Goal: Task Accomplishment & Management: Complete application form

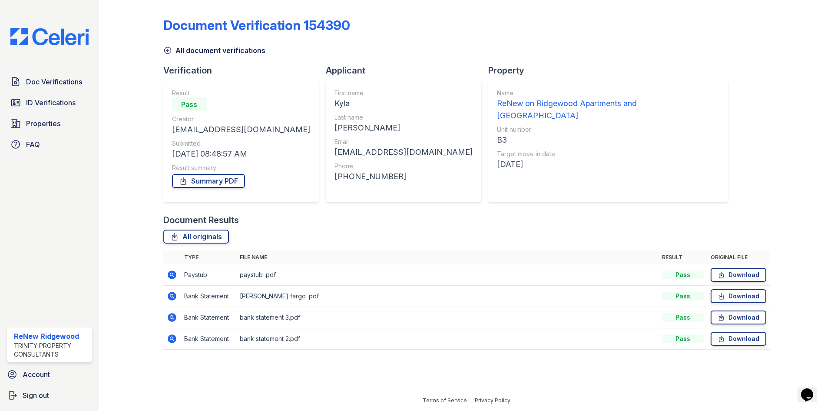
click at [167, 49] on icon at bounding box center [167, 50] width 9 height 9
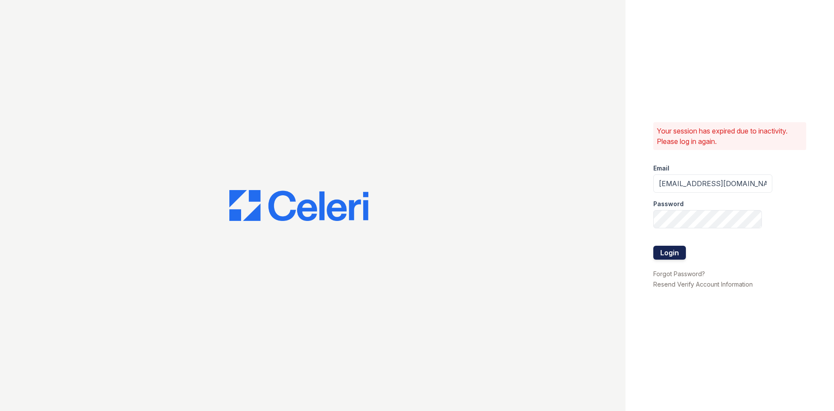
click at [679, 255] on button "Login" at bounding box center [669, 252] width 33 height 14
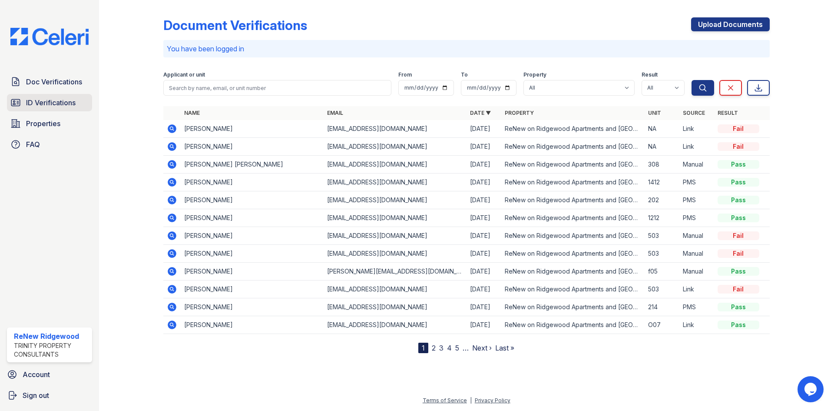
click at [59, 106] on span "ID Verifications" at bounding box center [51, 102] width 50 height 10
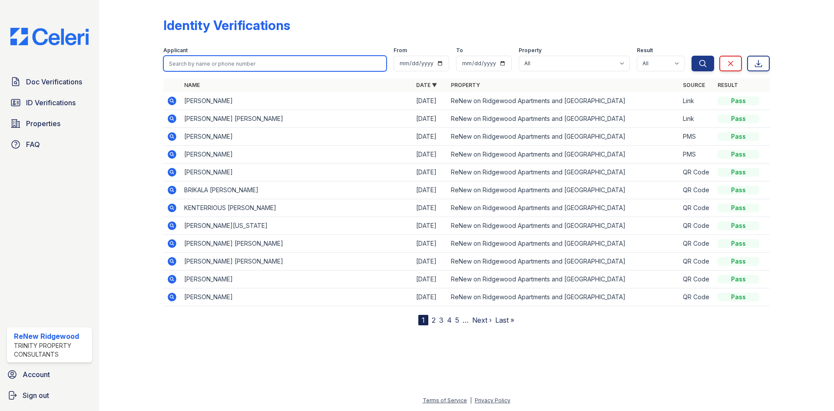
click at [240, 64] on input "search" at bounding box center [274, 64] width 223 height 16
type input "lynn"
click at [692, 56] on button "Search" at bounding box center [703, 64] width 23 height 16
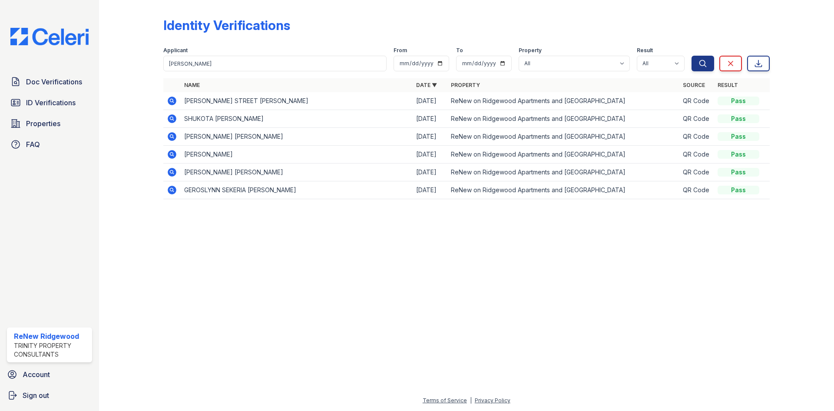
click at [175, 99] on icon at bounding box center [172, 100] width 9 height 9
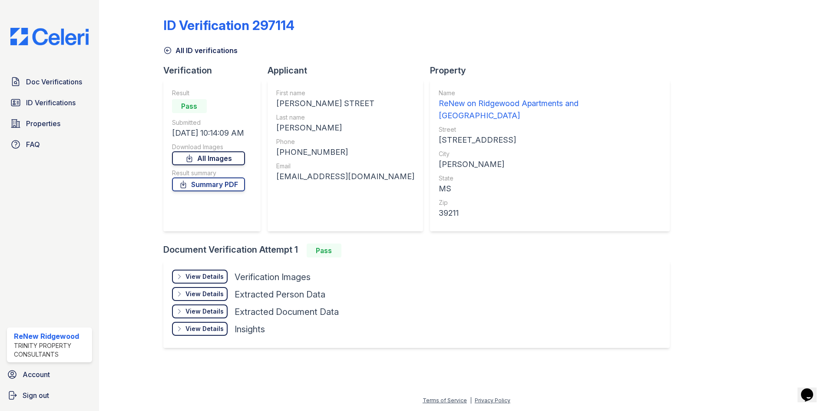
click at [233, 158] on link "All Images" at bounding box center [208, 158] width 73 height 14
click at [241, 187] on link "Summary PDF" at bounding box center [208, 184] width 73 height 14
click at [168, 53] on icon at bounding box center [167, 50] width 9 height 9
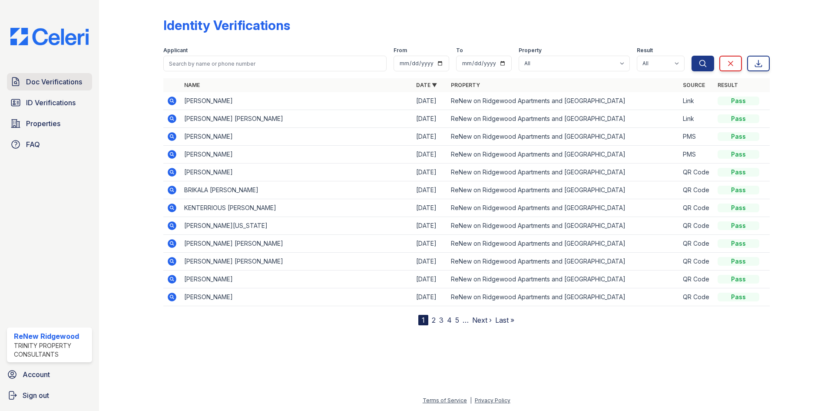
click at [63, 84] on span "Doc Verifications" at bounding box center [54, 81] width 56 height 10
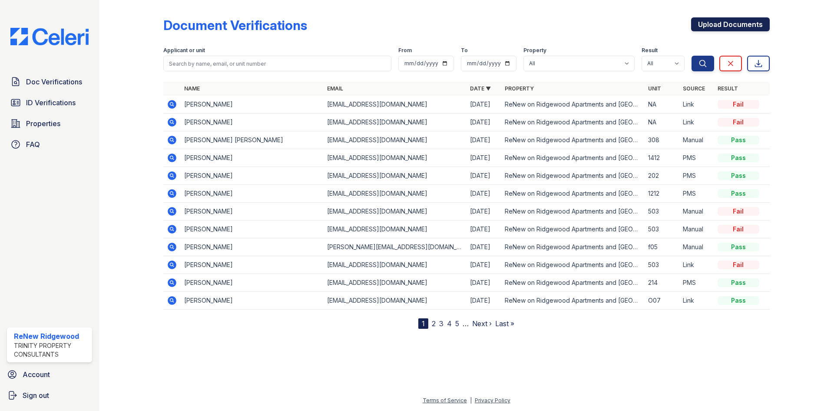
click at [722, 21] on link "Upload Documents" at bounding box center [730, 24] width 79 height 14
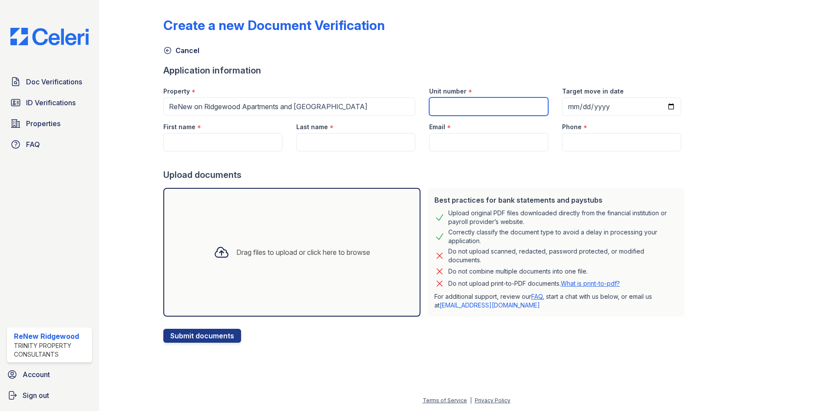
click at [450, 107] on input "Unit number" at bounding box center [488, 106] width 119 height 18
click at [509, 97] on div "Unit number *" at bounding box center [488, 88] width 119 height 17
click at [509, 103] on input "Unit number" at bounding box center [488, 106] width 119 height 18
type input "1707"
click at [562, 106] on input "Target move in date" at bounding box center [621, 106] width 119 height 18
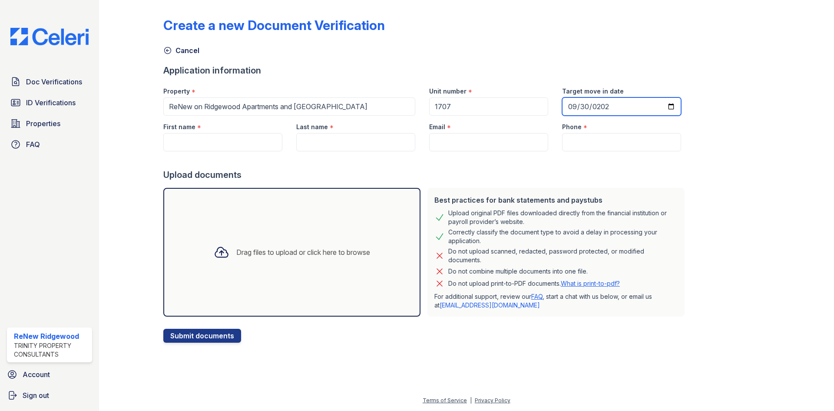
type input "[DATE]"
click at [252, 137] on input "First name" at bounding box center [222, 142] width 119 height 18
type input "[PERSON_NAME]"
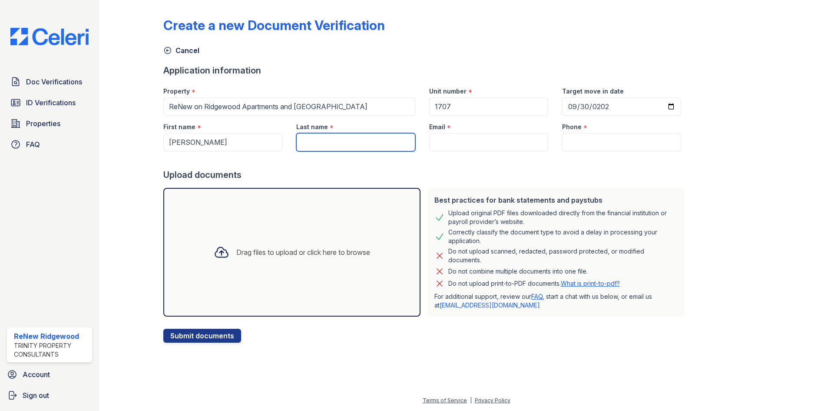
click at [320, 146] on input "Last name" at bounding box center [355, 142] width 119 height 18
type input "Street"
click at [444, 142] on input "Email" at bounding box center [488, 142] width 119 height 18
click at [480, 138] on input "Email" at bounding box center [488, 142] width 119 height 18
paste input "[EMAIL_ADDRESS][DOMAIN_NAME]"
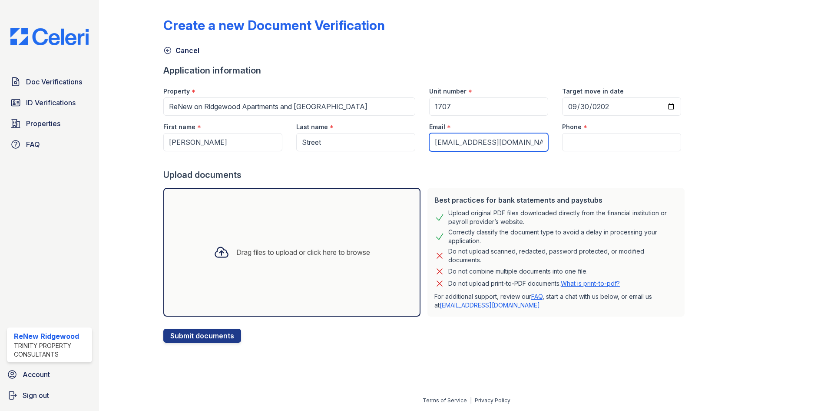
type input "[EMAIL_ADDRESS][DOMAIN_NAME]"
drag, startPoint x: 576, startPoint y: 135, endPoint x: 599, endPoint y: 138, distance: 23.7
click at [576, 136] on input "Phone" at bounding box center [621, 142] width 119 height 18
click at [562, 138] on input "Phone" at bounding box center [621, 142] width 119 height 18
paste input "[PHONE_NUMBER]"
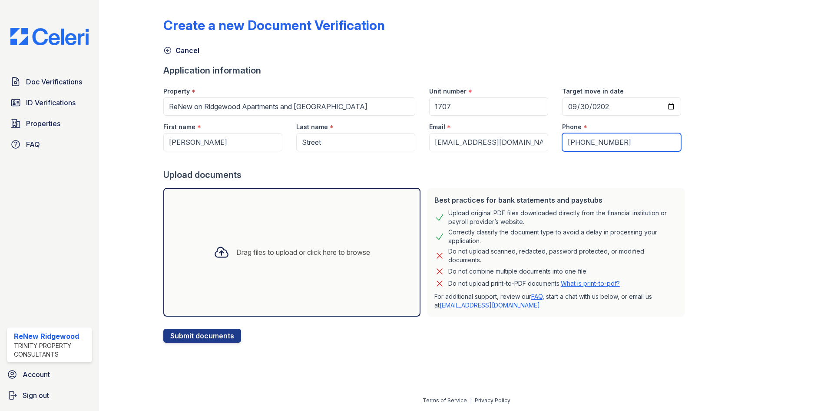
type input "[PHONE_NUMBER]"
click at [294, 254] on div "Drag files to upload or click here to browse" at bounding box center [303, 252] width 134 height 10
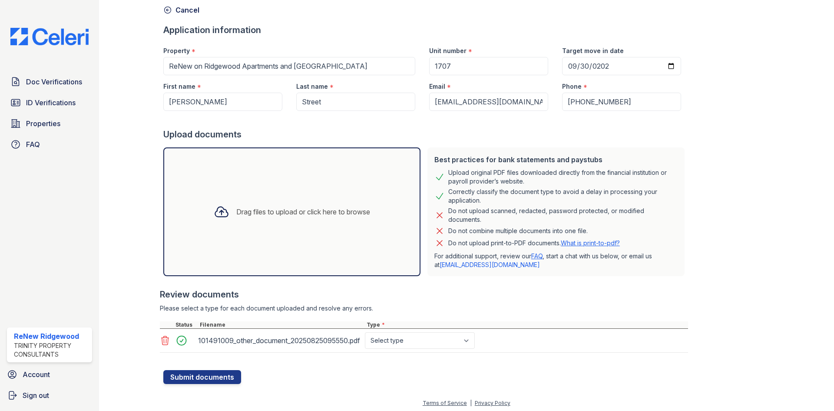
scroll to position [43, 0]
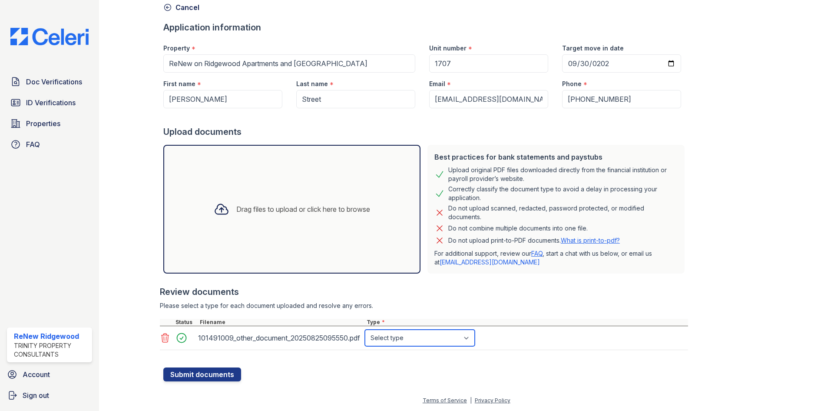
click at [415, 340] on select "Select type Paystub Bank Statement Offer Letter Tax Documents Benefit Award Let…" at bounding box center [420, 337] width 110 height 17
select select "benefit_award_letter"
click at [365, 329] on select "Select type Paystub Bank Statement Offer Letter Tax Documents Benefit Award Let…" at bounding box center [420, 337] width 110 height 17
click at [212, 378] on button "Submit documents" at bounding box center [202, 374] width 78 height 14
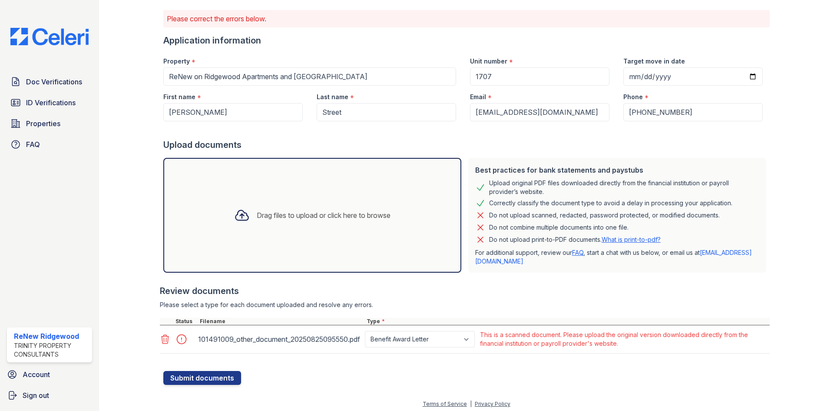
scroll to position [58, 0]
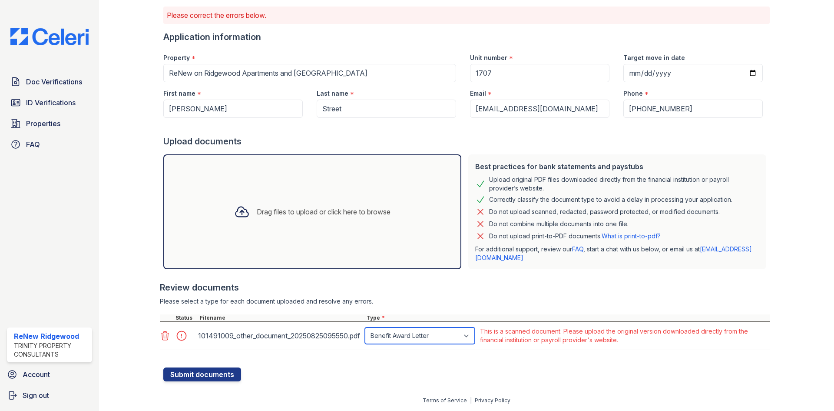
click at [454, 338] on select "Paystub Bank Statement Offer Letter Tax Documents Benefit Award Letter Investme…" at bounding box center [420, 335] width 110 height 17
click at [469, 335] on select "Paystub Bank Statement Offer Letter Tax Documents Benefit Award Letter Investme…" at bounding box center [420, 335] width 110 height 17
click at [519, 297] on div "Please select a type for each document uploaded and resolve any errors." at bounding box center [465, 301] width 610 height 9
click at [465, 330] on select "Paystub Bank Statement Offer Letter Tax Documents Benefit Award Letter Investme…" at bounding box center [420, 335] width 110 height 17
click at [515, 301] on div "Please select a type for each document uploaded and resolve any errors." at bounding box center [465, 301] width 610 height 9
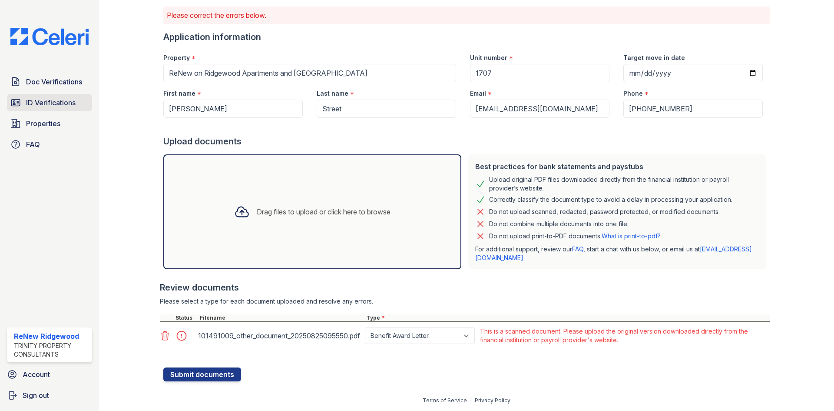
click at [61, 99] on span "ID Verifications" at bounding box center [51, 102] width 50 height 10
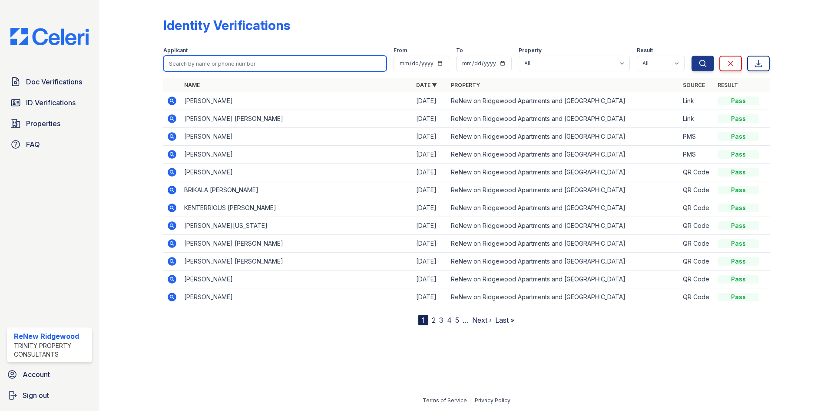
click at [235, 64] on input "search" at bounding box center [274, 64] width 223 height 16
type input "kyla"
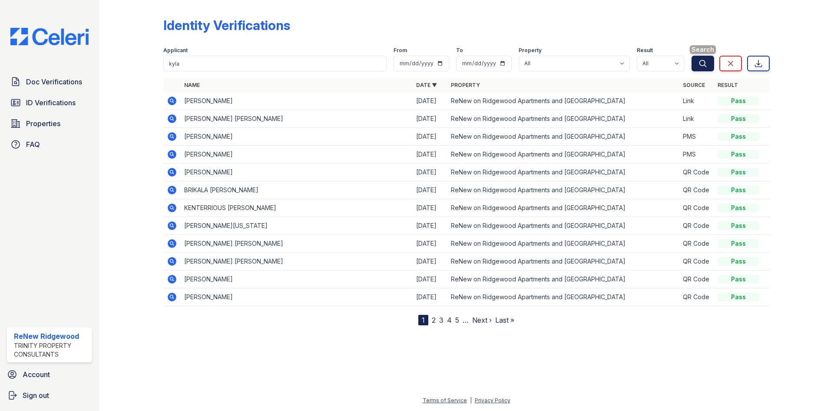
click at [694, 60] on button "Search" at bounding box center [703, 64] width 23 height 16
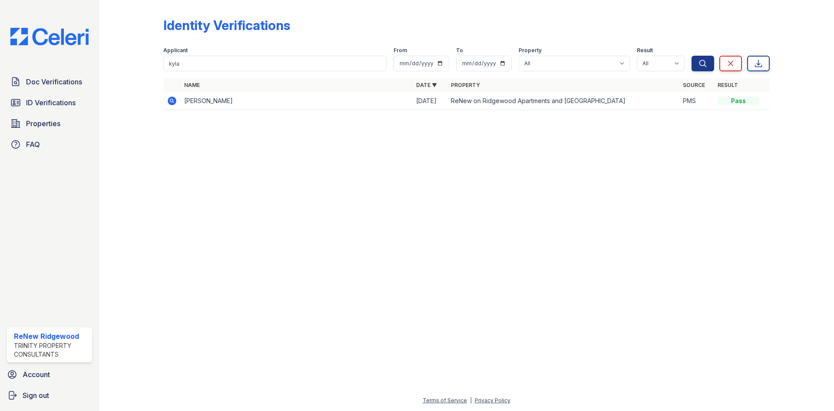
click at [171, 103] on icon at bounding box center [172, 100] width 9 height 9
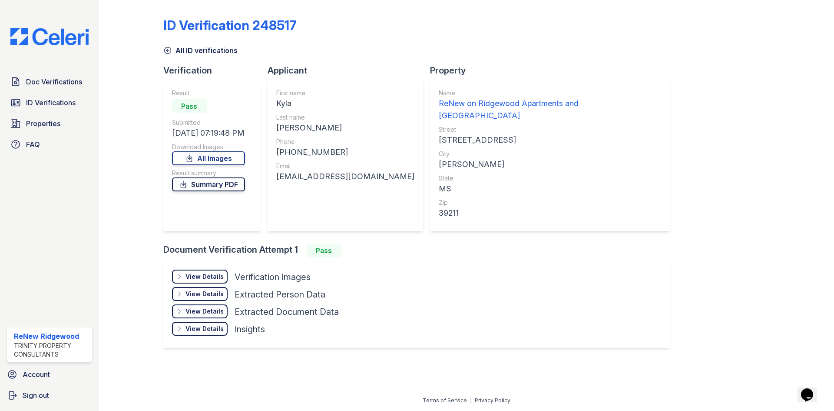
click at [223, 181] on link "Summary PDF" at bounding box center [208, 184] width 73 height 14
click at [74, 80] on span "Doc Verifications" at bounding box center [54, 81] width 56 height 10
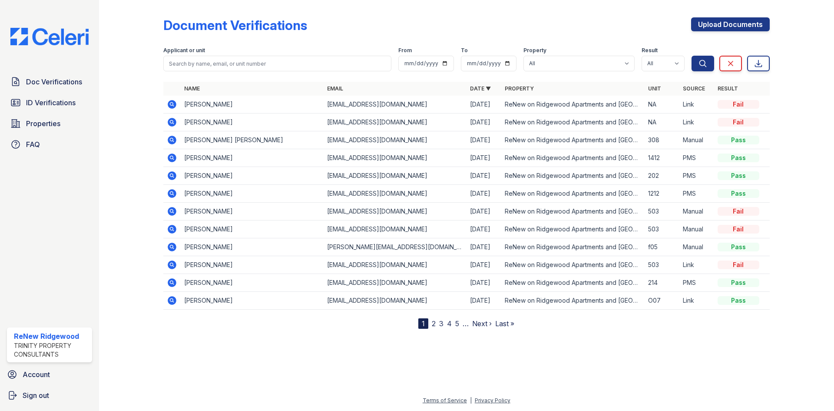
click at [172, 125] on icon at bounding box center [172, 122] width 9 height 9
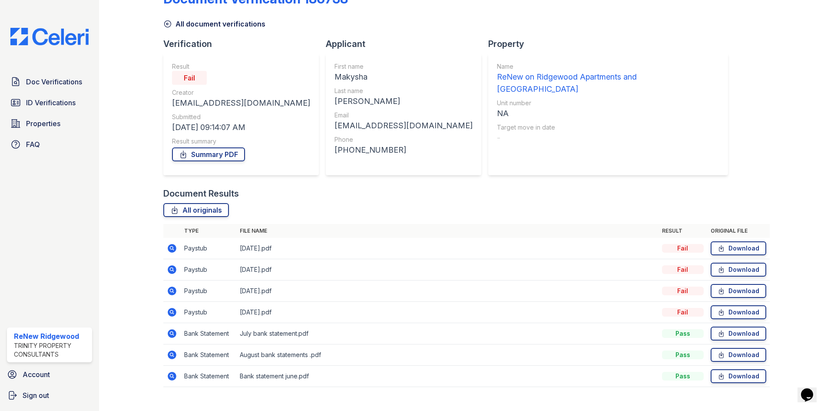
scroll to position [41, 0]
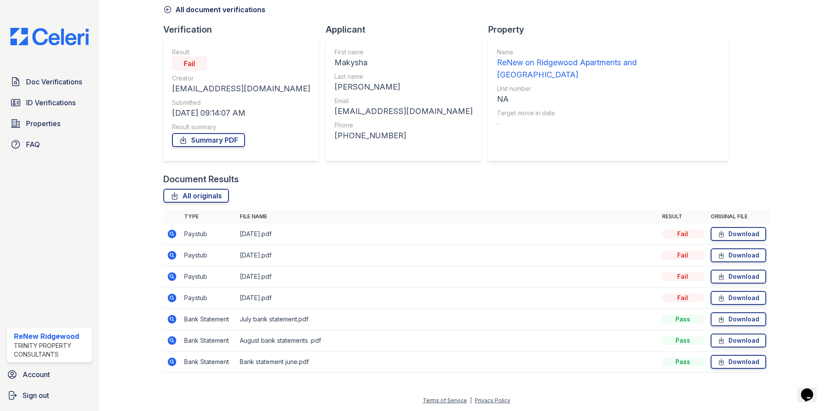
click at [657, 62] on div "Document Verification 186738 All document verifications Verification Result Fai…" at bounding box center [466, 172] width 606 height 418
click at [75, 84] on span "Doc Verifications" at bounding box center [54, 81] width 56 height 10
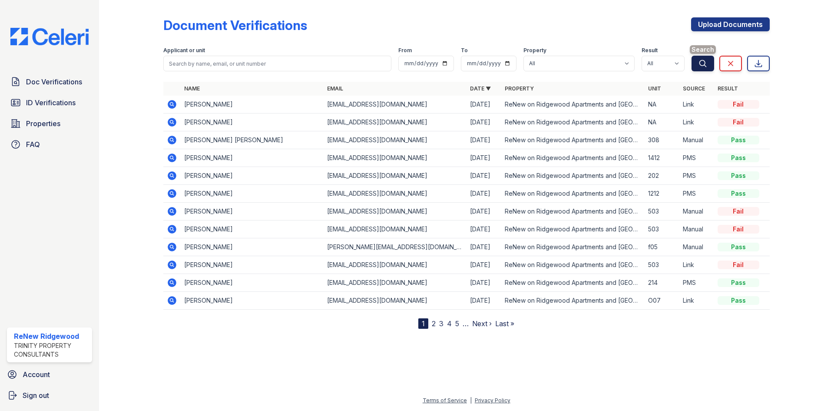
click at [700, 63] on icon "submit" at bounding box center [703, 63] width 9 height 9
click at [718, 27] on link "Upload Documents" at bounding box center [730, 24] width 79 height 14
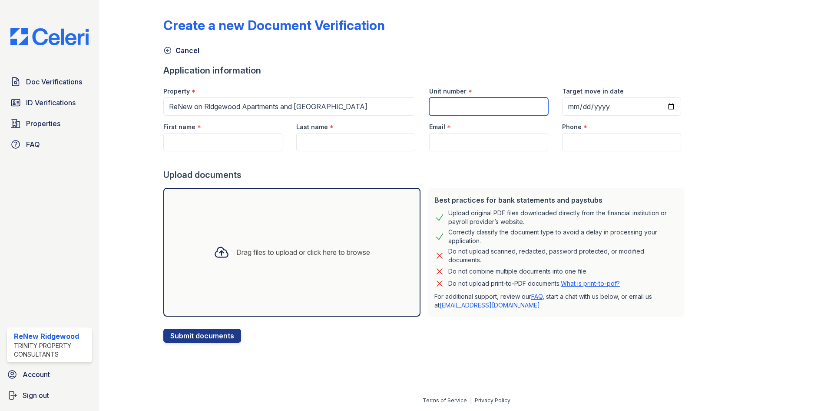
click at [453, 104] on input "Unit number" at bounding box center [488, 106] width 119 height 18
type input "1707"
click at [576, 109] on input "Target move in date" at bounding box center [621, 106] width 119 height 18
click at [568, 107] on input "Target move in date" at bounding box center [621, 106] width 119 height 18
type input "[DATE]"
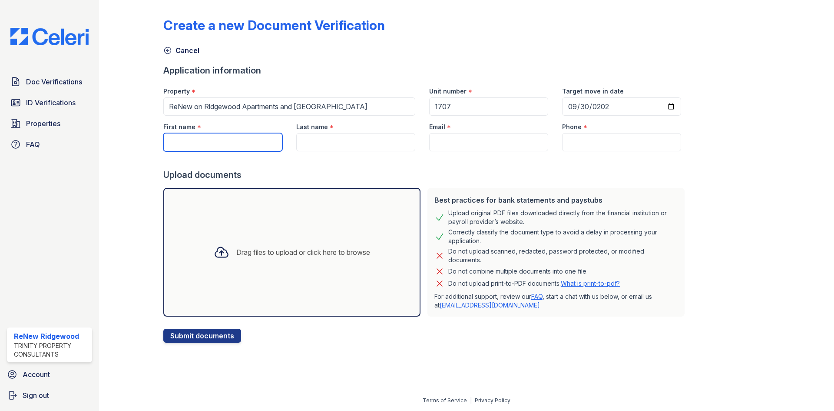
click at [194, 142] on input "First name" at bounding box center [222, 142] width 119 height 18
type input "[PERSON_NAME]"
click at [304, 136] on input "Last name" at bounding box center [355, 142] width 119 height 18
type input "Street"
click at [449, 132] on div "Email *" at bounding box center [488, 124] width 119 height 17
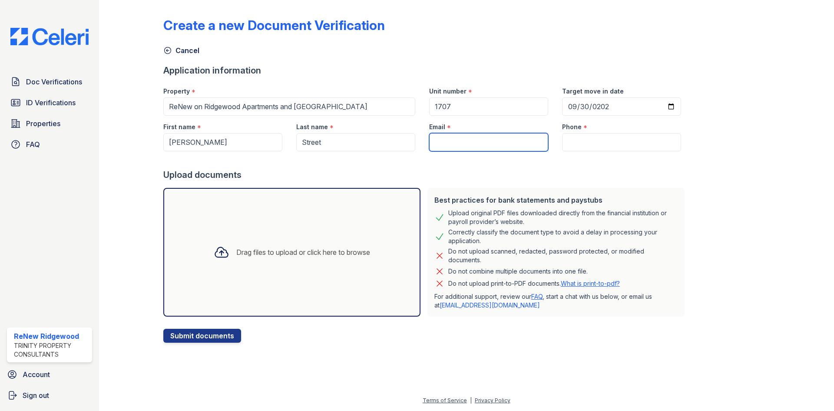
click at [454, 141] on input "Email" at bounding box center [488, 142] width 119 height 18
type input "[EMAIL_ADDRESS][DOMAIN_NAME]"
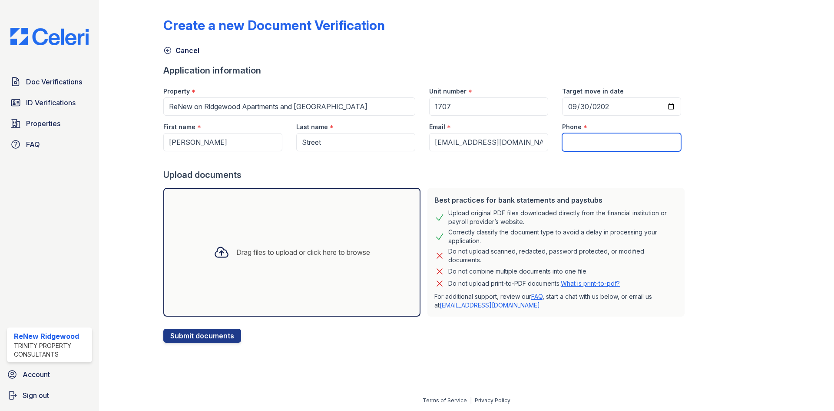
click at [568, 141] on input "Phone" at bounding box center [621, 142] width 119 height 18
type input "[PHONE_NUMBER]"
click at [315, 251] on div "Drag files to upload or click here to browse" at bounding box center [303, 252] width 134 height 10
click at [230, 241] on div "Drag files to upload or click here to browse" at bounding box center [292, 252] width 170 height 30
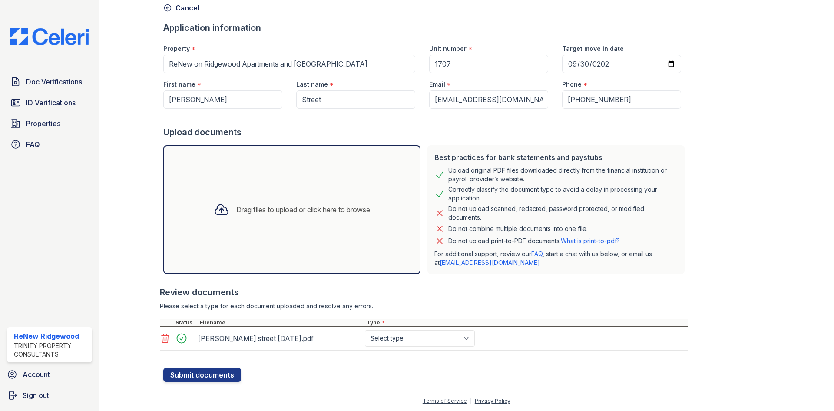
scroll to position [43, 0]
click at [406, 337] on select "Select type Paystub Bank Statement Offer Letter Tax Documents Benefit Award Let…" at bounding box center [420, 337] width 110 height 17
select select "bank_statement"
click at [365, 329] on select "Select type Paystub Bank Statement Offer Letter Tax Documents Benefit Award Let…" at bounding box center [420, 337] width 110 height 17
click at [264, 201] on div "Drag files to upload or click here to browse" at bounding box center [292, 209] width 170 height 30
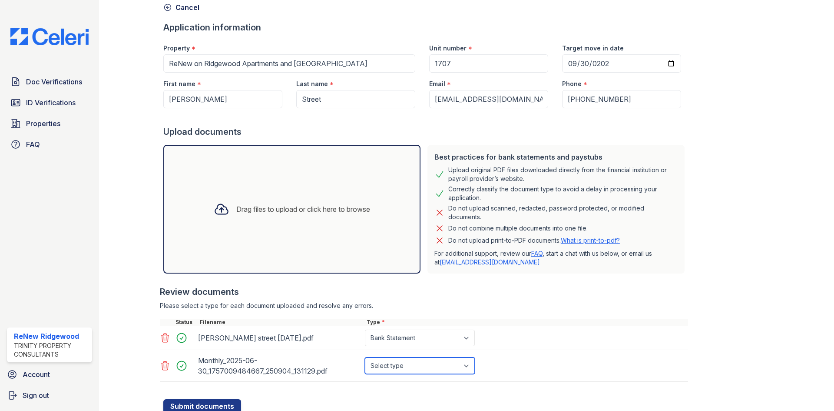
click at [417, 365] on select "Select type Paystub Bank Statement Offer Letter Tax Documents Benefit Award Let…" at bounding box center [420, 365] width 110 height 17
select select "bank_statement"
click at [365, 357] on select "Select type Paystub Bank Statement Offer Letter Tax Documents Benefit Award Let…" at bounding box center [420, 365] width 110 height 17
click at [306, 220] on div "Drag files to upload or click here to browse" at bounding box center [292, 209] width 170 height 30
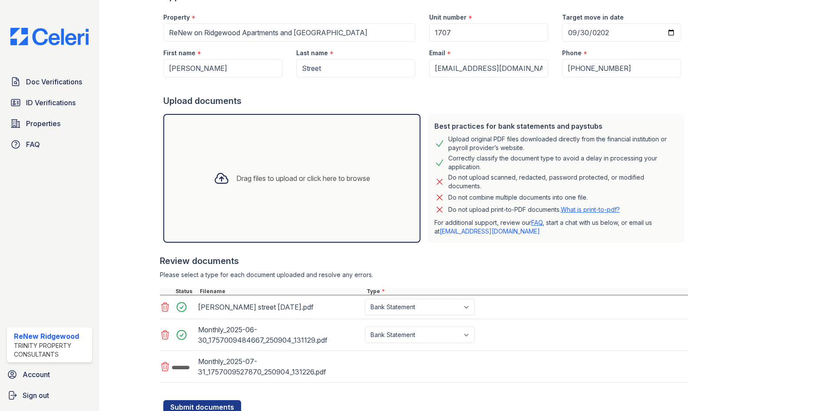
scroll to position [106, 0]
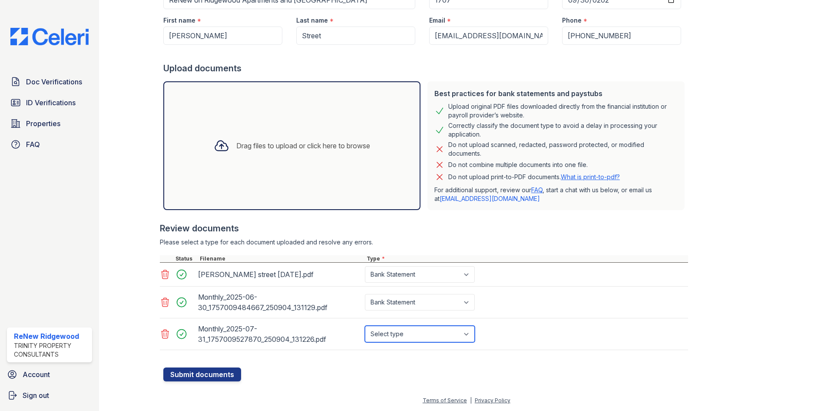
click at [425, 333] on select "Select type Paystub Bank Statement Offer Letter Tax Documents Benefit Award Let…" at bounding box center [420, 333] width 110 height 17
select select "bank_statement"
click at [365, 325] on select "Select type Paystub Bank Statement Offer Letter Tax Documents Benefit Award Let…" at bounding box center [420, 333] width 110 height 17
click at [316, 146] on div "Drag files to upload or click here to browse" at bounding box center [303, 145] width 134 height 10
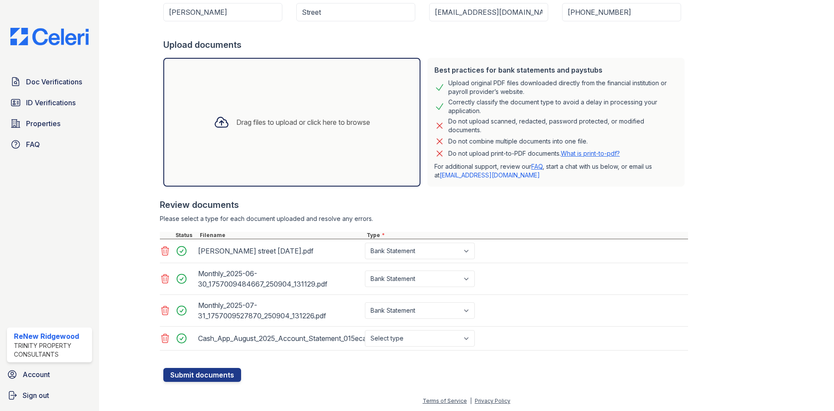
scroll to position [130, 0]
click at [445, 340] on select "Select type Paystub Bank Statement Offer Letter Tax Documents Benefit Award Let…" at bounding box center [420, 337] width 110 height 17
select select "bank_statement"
click at [365, 329] on select "Select type Paystub Bank Statement Offer Letter Tax Documents Benefit Award Let…" at bounding box center [420, 337] width 110 height 17
click at [205, 376] on button "Submit documents" at bounding box center [202, 374] width 78 height 14
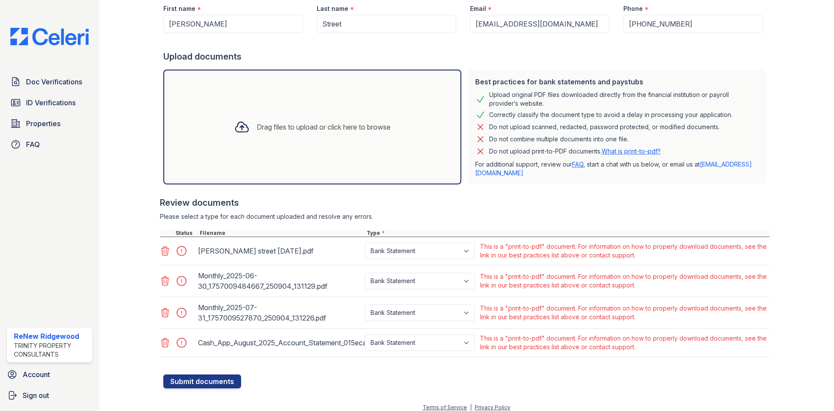
scroll to position [149, 0]
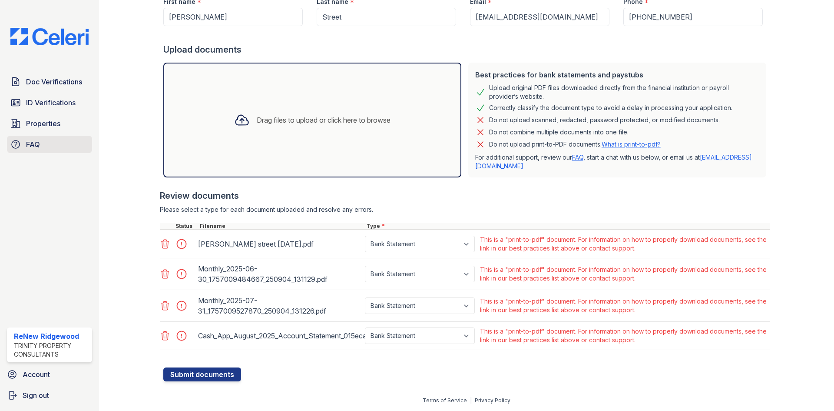
click at [56, 150] on link "FAQ" at bounding box center [49, 144] width 85 height 17
click at [181, 245] on div at bounding box center [184, 244] width 24 height 12
click at [404, 337] on select "Paystub Bank Statement Offer Letter Tax Documents Benefit Award Letter Investme…" at bounding box center [420, 335] width 110 height 17
click at [411, 369] on form "Application information Property * ReNew on Ridgewood Apartments and Townhomes …" at bounding box center [466, 160] width 606 height 442
click at [403, 335] on select "Paystub Bank Statement Offer Letter Tax Documents Benefit Award Letter Investme…" at bounding box center [420, 335] width 110 height 17
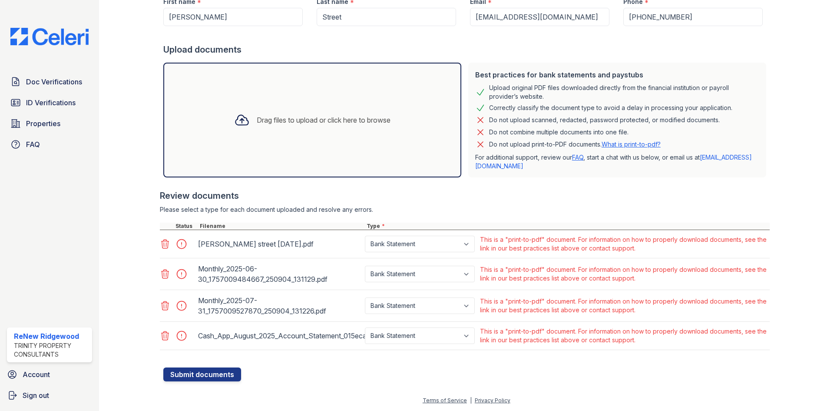
click at [407, 373] on form "Application information Property * ReNew on Ridgewood Apartments and Townhomes …" at bounding box center [466, 160] width 606 height 442
click at [64, 144] on link "FAQ" at bounding box center [49, 144] width 85 height 17
click at [407, 242] on select "Paystub Bank Statement Offer Letter Tax Documents Benefit Award Letter Investme…" at bounding box center [420, 243] width 110 height 17
click at [54, 128] on span "Properties" at bounding box center [43, 123] width 34 height 10
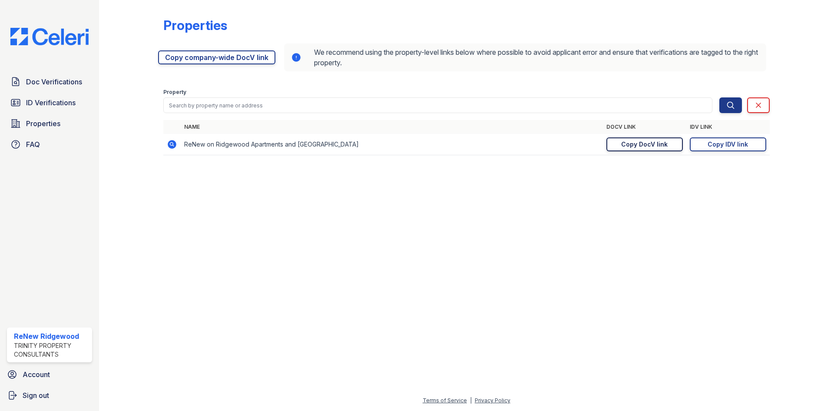
click at [657, 148] on div "Copy DocV link" at bounding box center [644, 144] width 46 height 9
click at [79, 82] on span "Doc Verifications" at bounding box center [54, 81] width 56 height 10
